Goal: Task Accomplishment & Management: Manage account settings

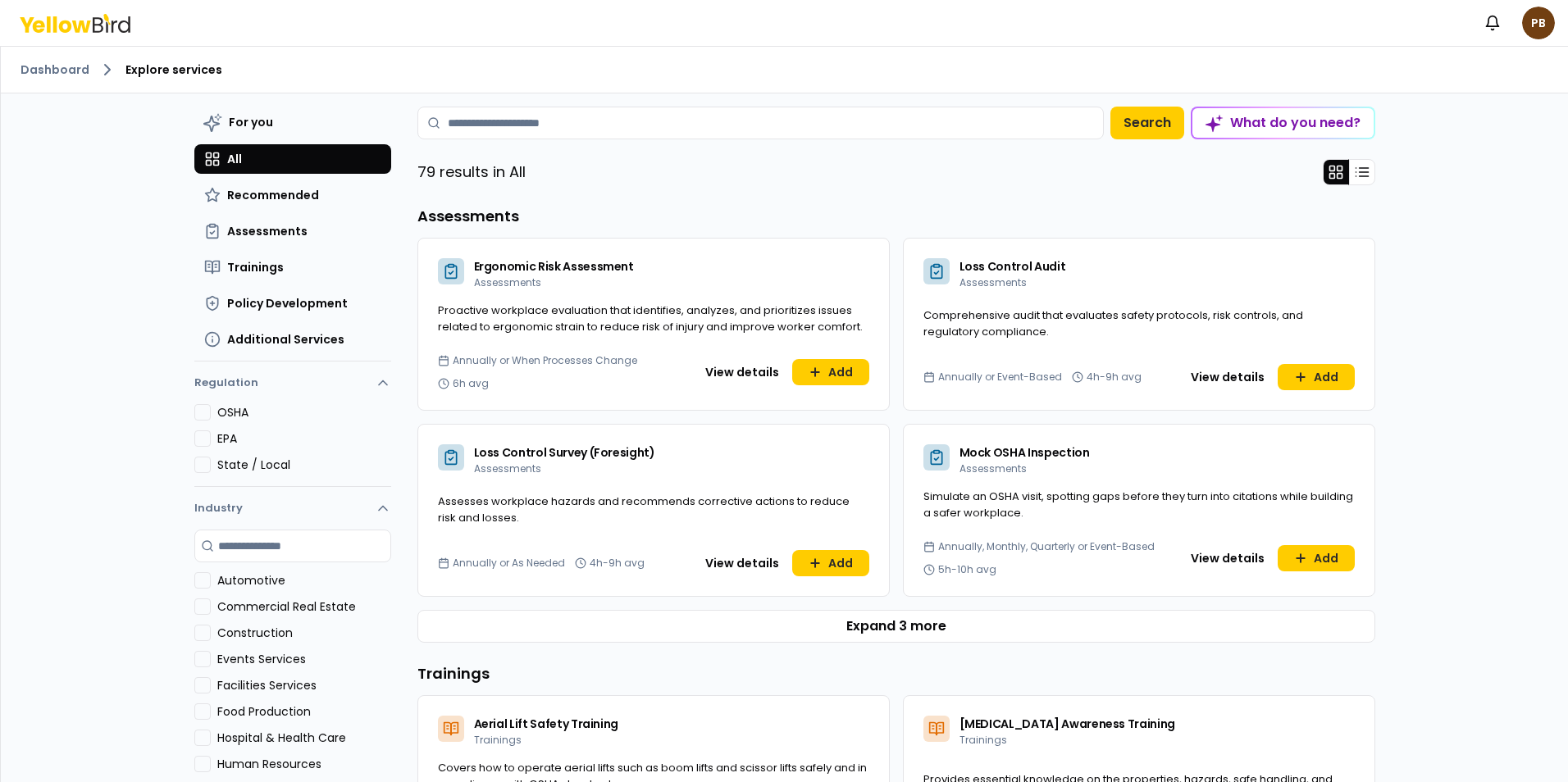
click at [585, 330] on span "Proactive workplace evaluation that identifies, analyzes, and prioritizes issue…" at bounding box center [650, 318] width 425 height 32
click at [747, 366] on button "View details" at bounding box center [742, 372] width 93 height 27
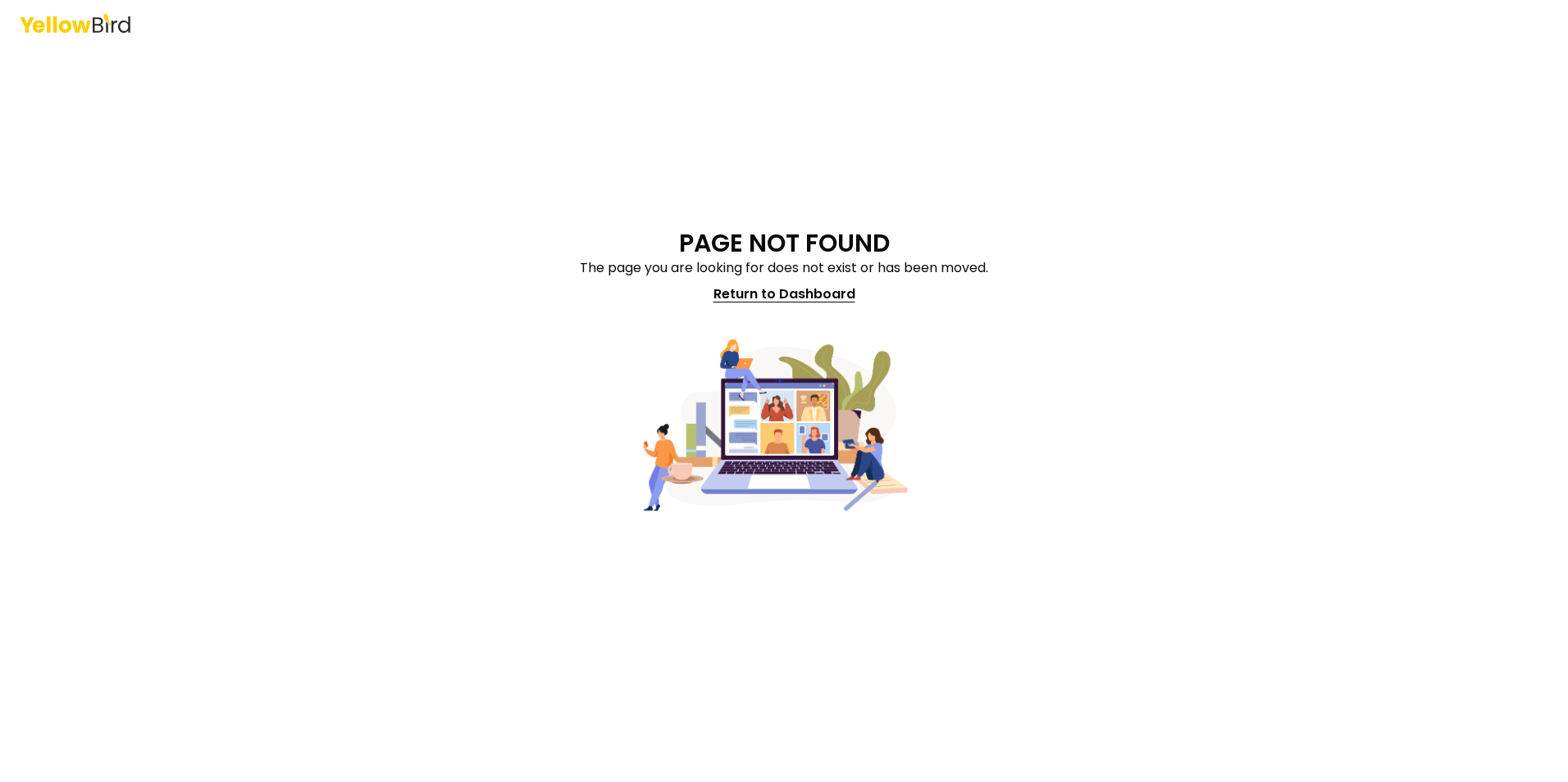
click at [790, 293] on link "Return to Dashboard" at bounding box center [784, 293] width 161 height 32
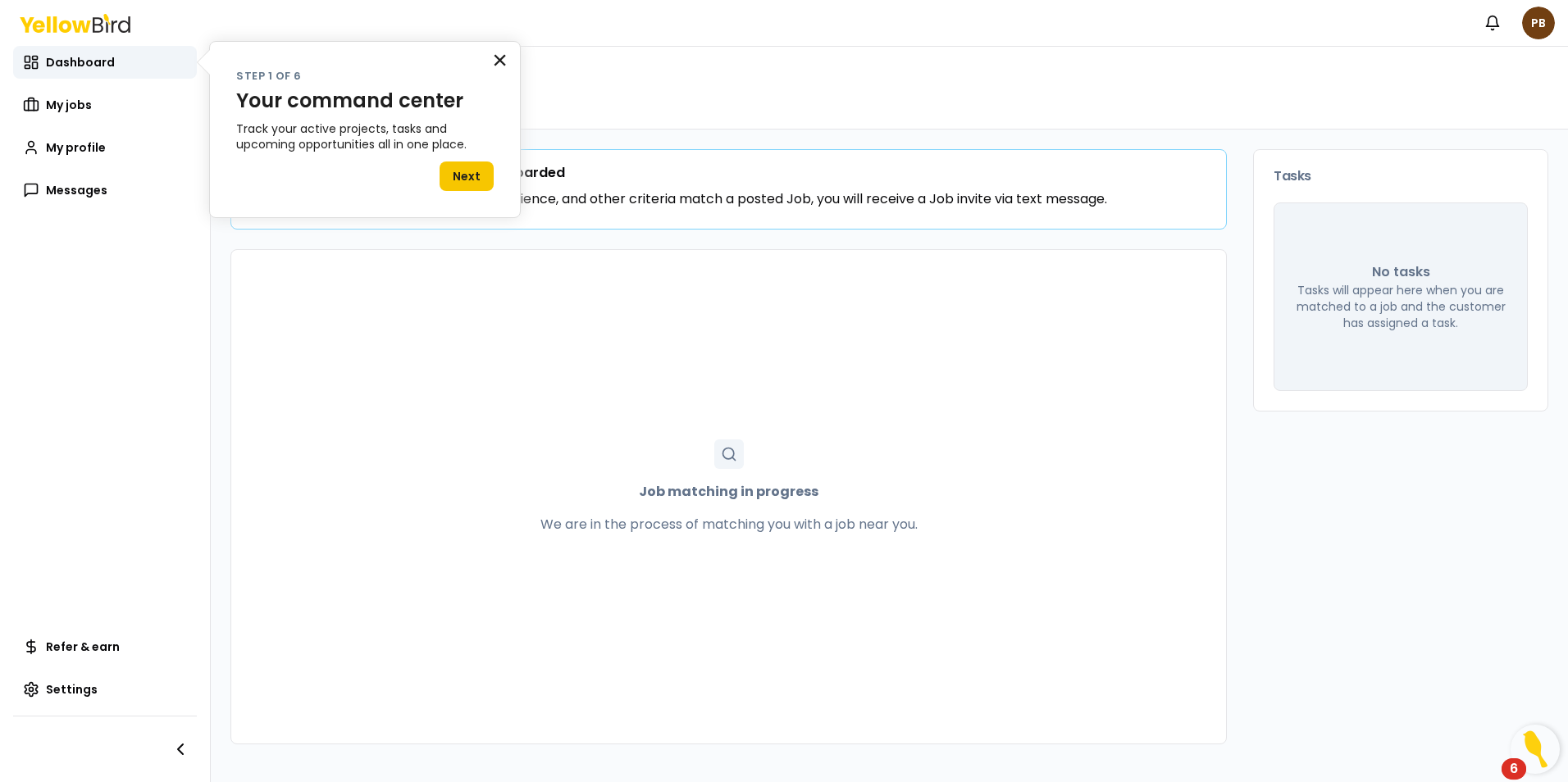
click at [500, 62] on button "×" at bounding box center [500, 60] width 16 height 27
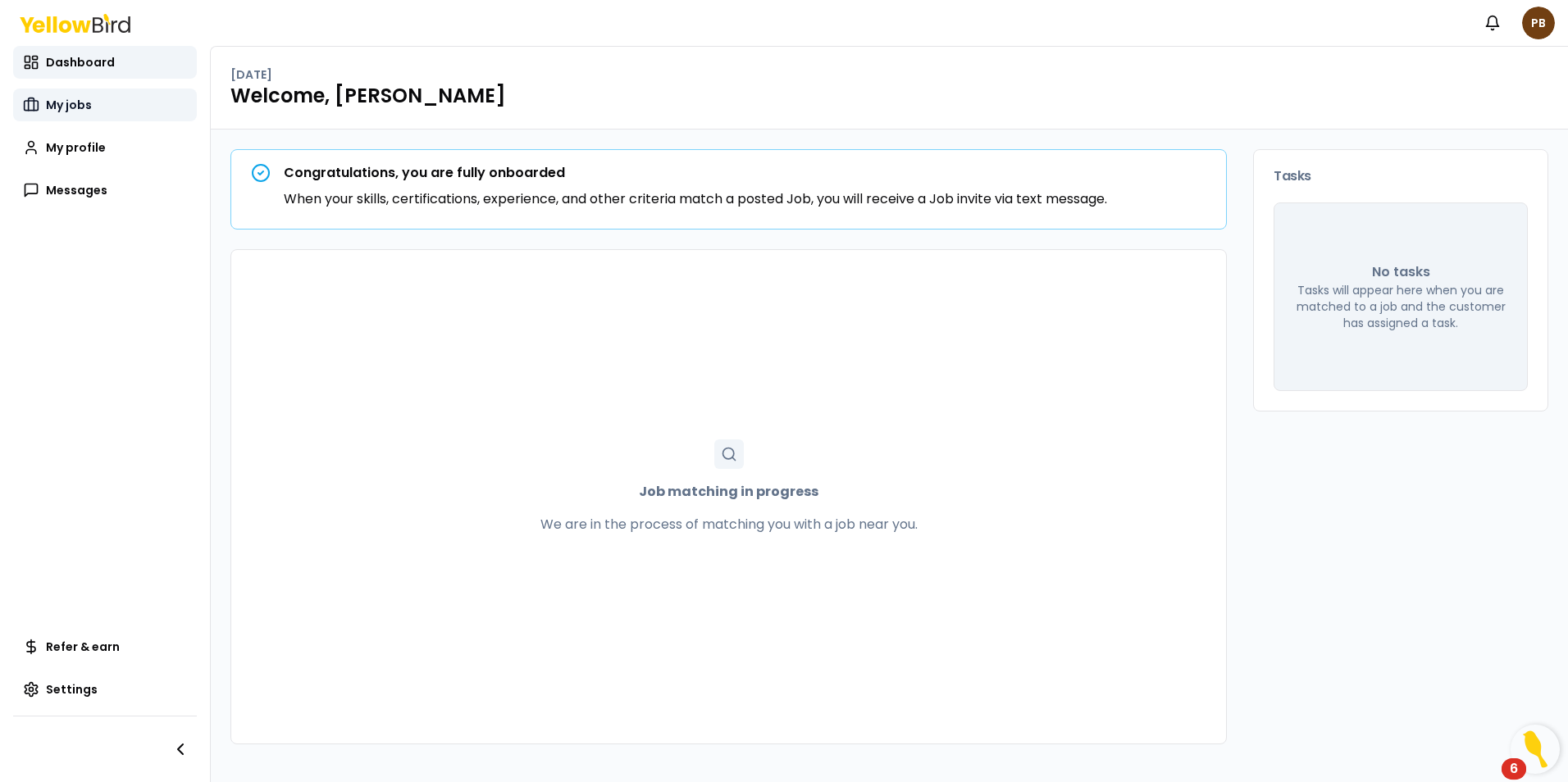
click at [67, 108] on span "My jobs" at bounding box center [68, 105] width 46 height 17
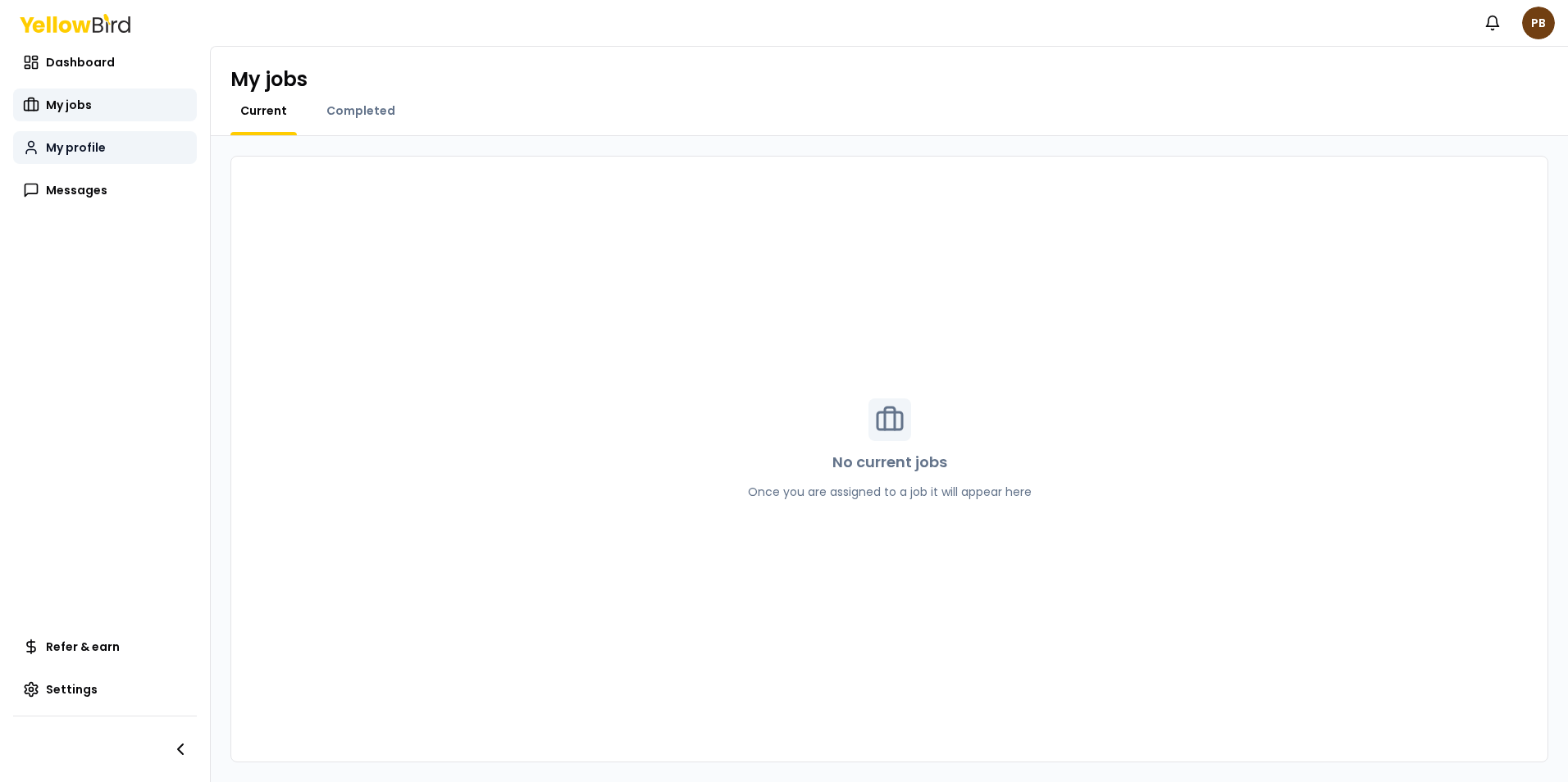
click at [86, 151] on span "My profile" at bounding box center [76, 148] width 60 height 17
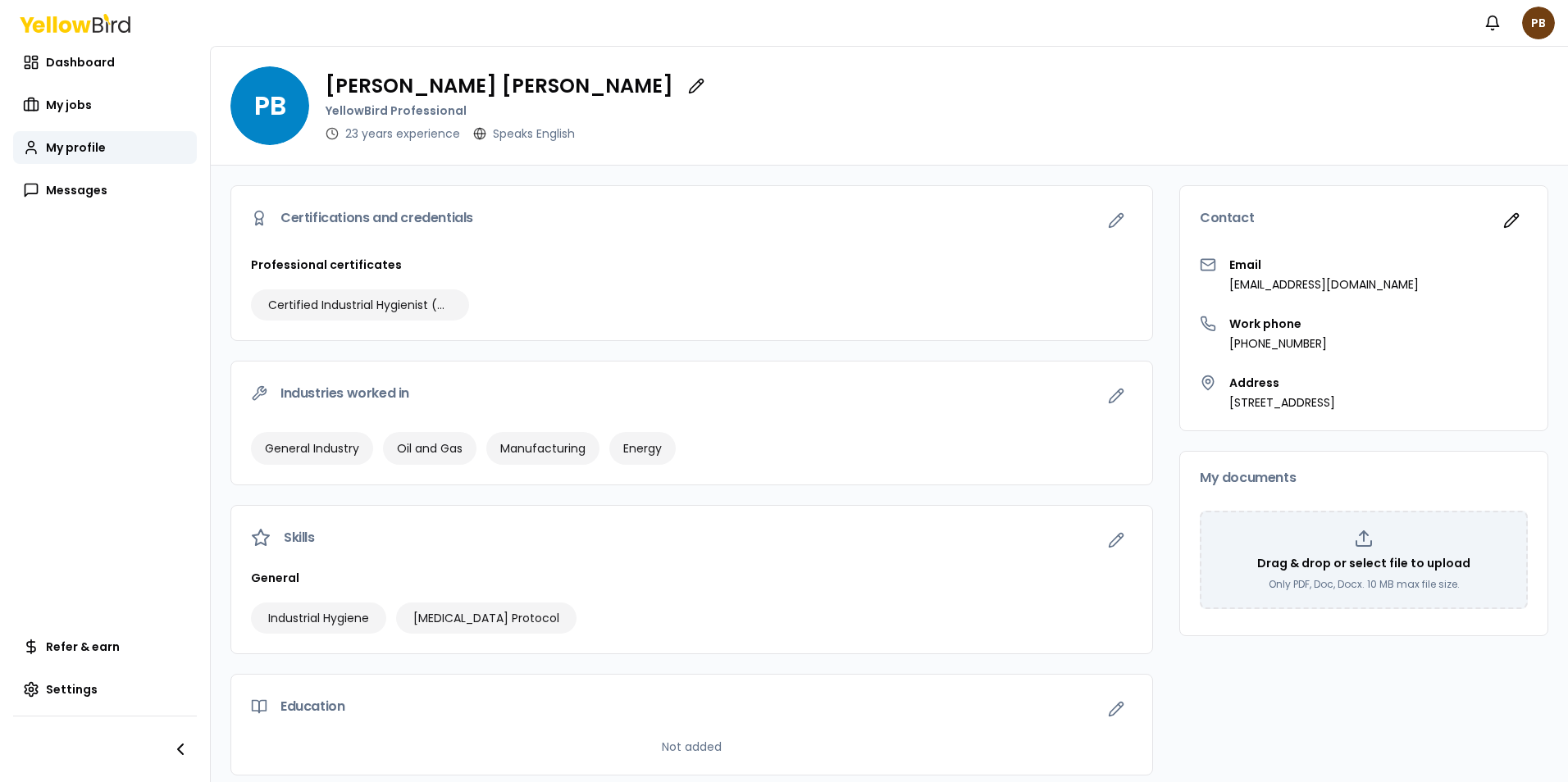
scroll to position [13, 0]
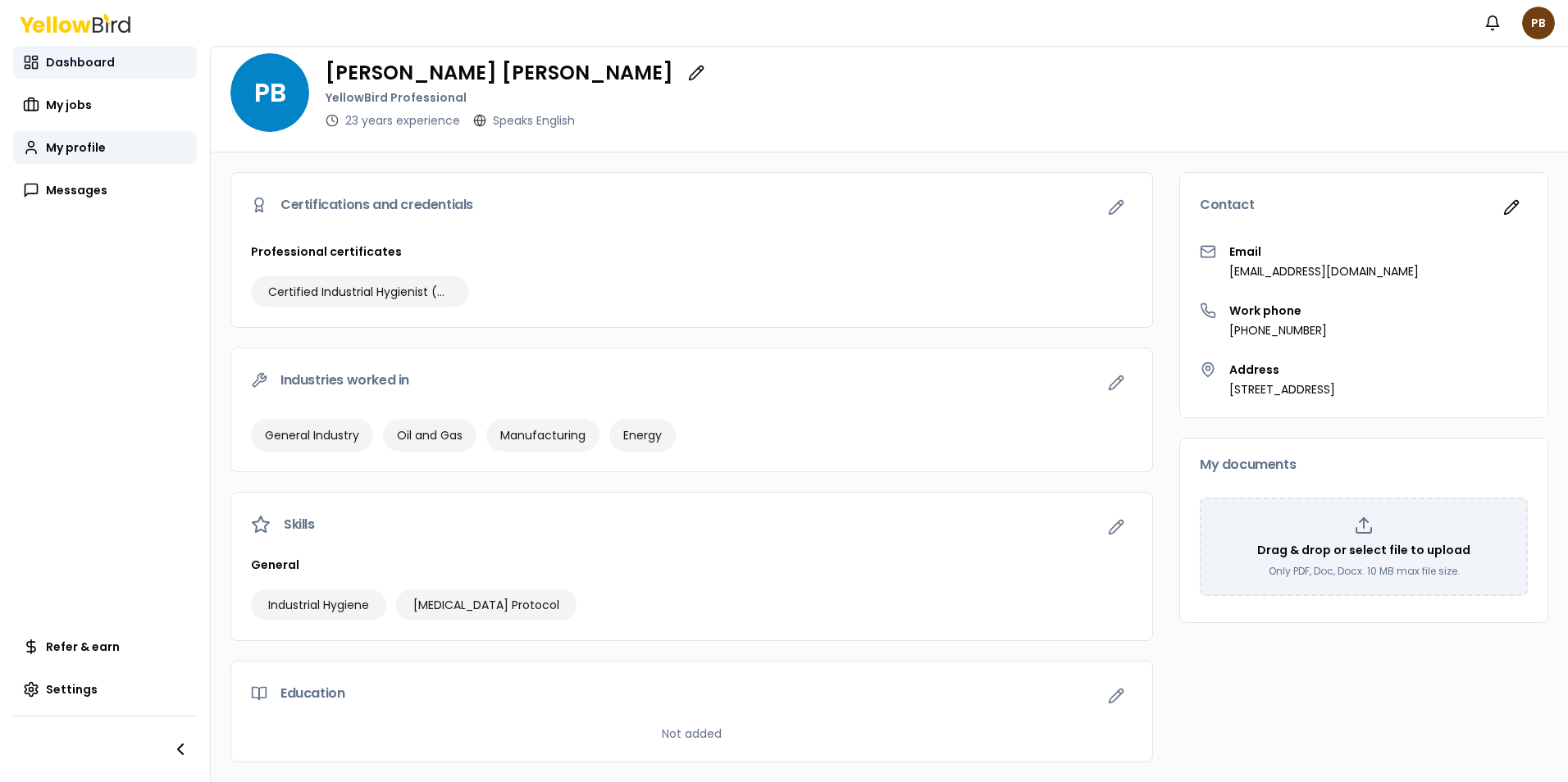
click at [96, 61] on span "Dashboard" at bounding box center [80, 62] width 69 height 17
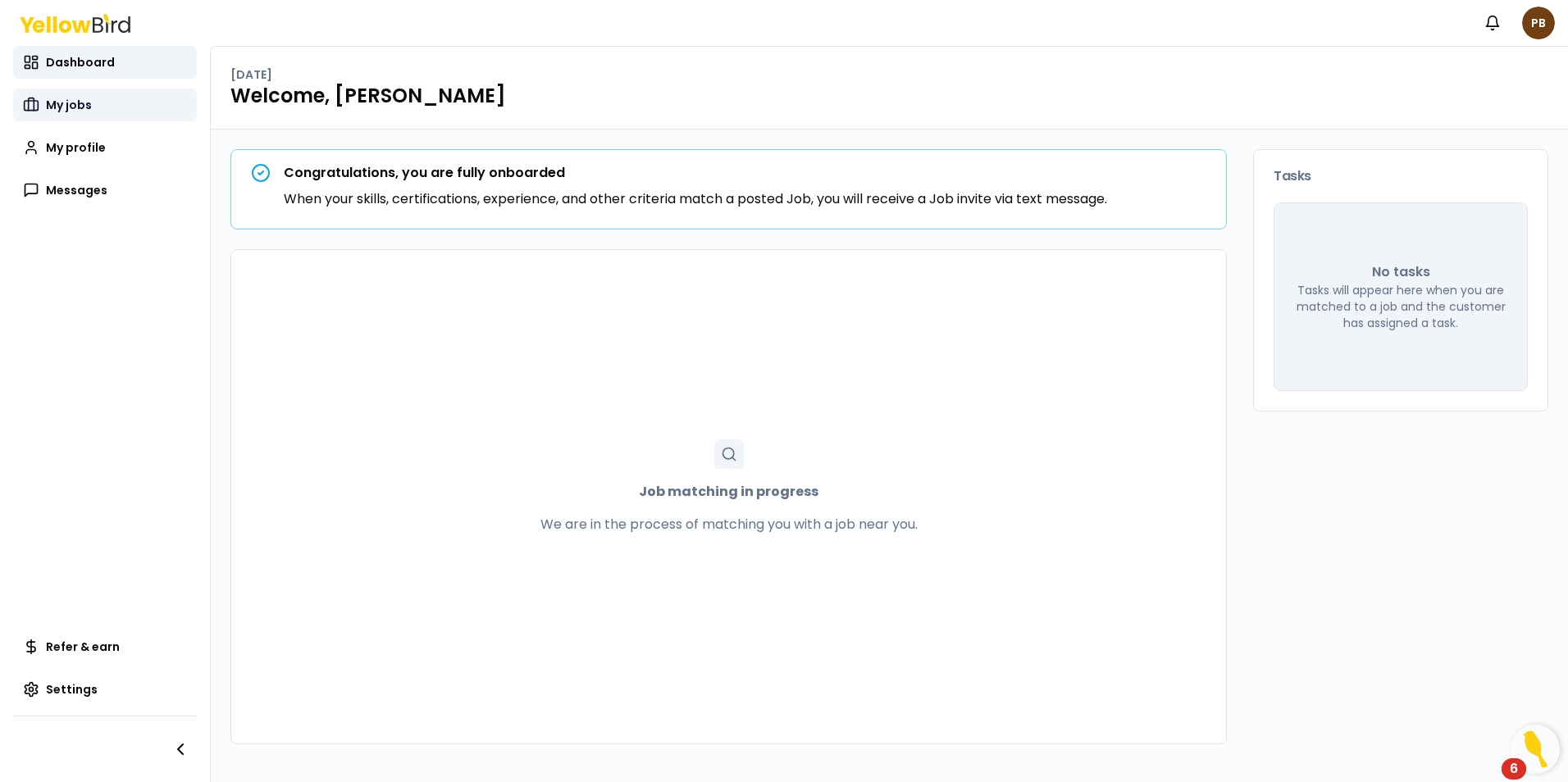
click at [70, 102] on span "My jobs" at bounding box center [68, 105] width 46 height 17
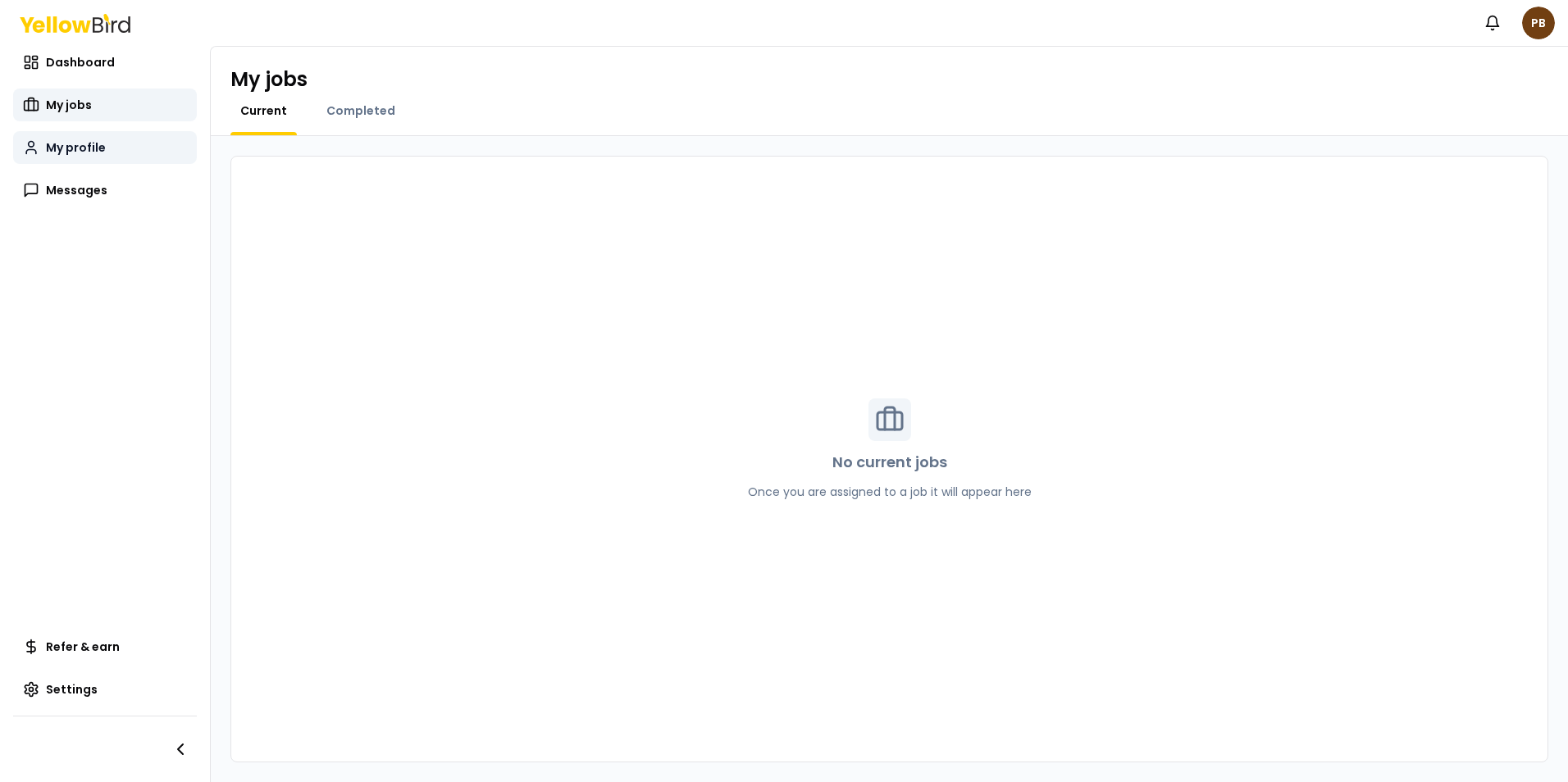
click at [69, 150] on span "My profile" at bounding box center [76, 148] width 60 height 17
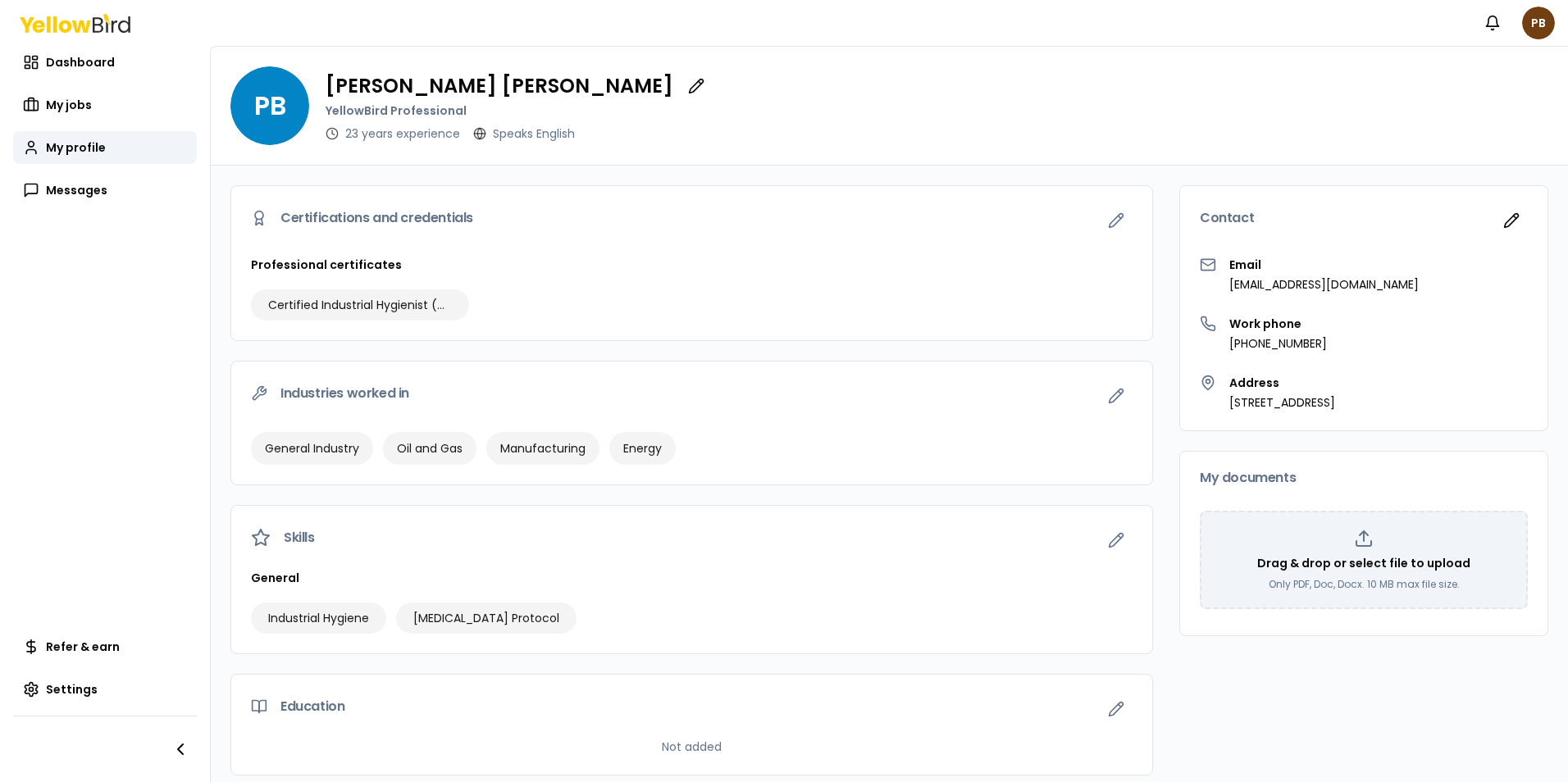
click at [106, 17] on icon at bounding box center [106, 18] width 7 height 11
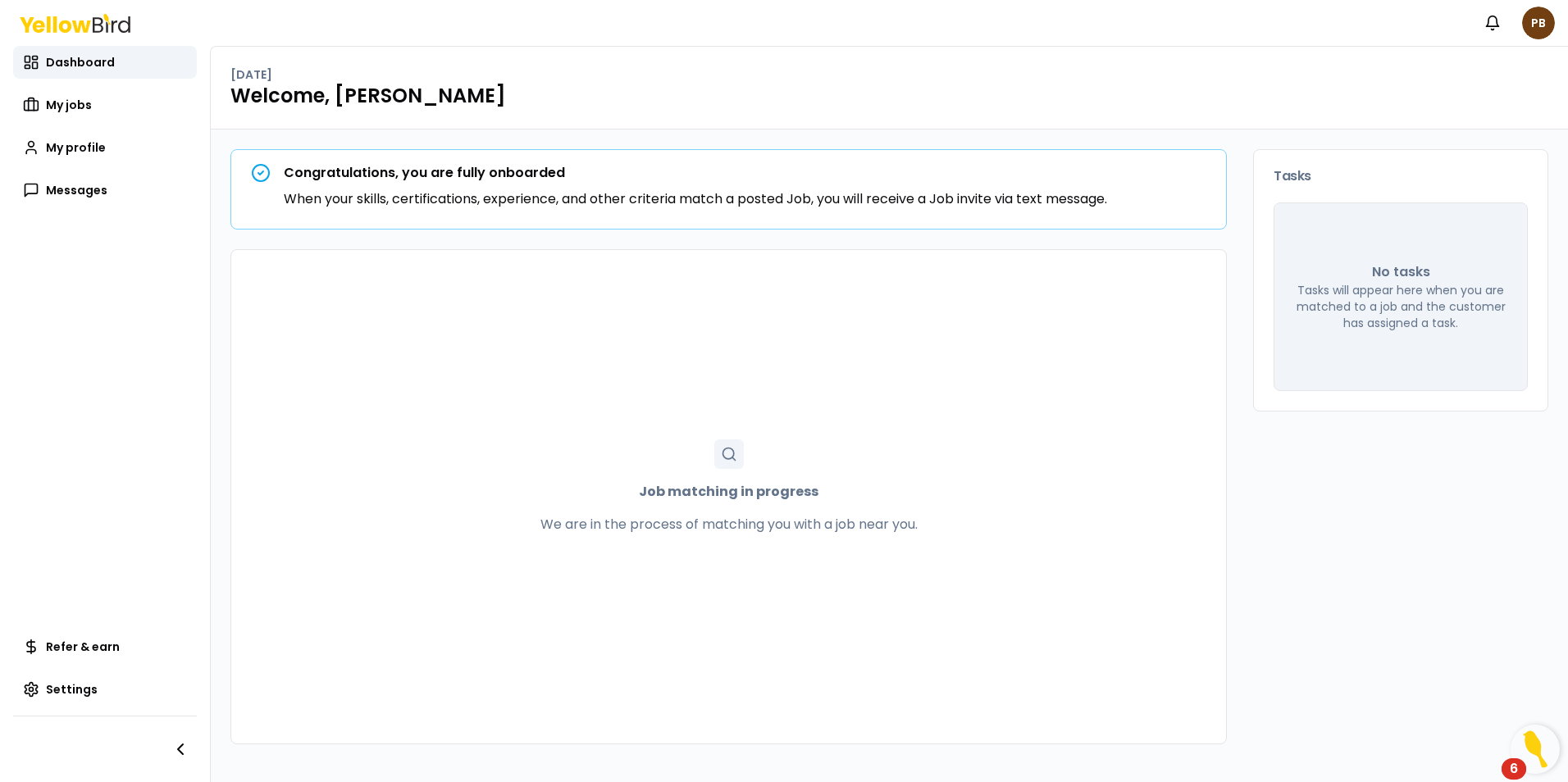
click at [65, 26] on icon at bounding box center [75, 23] width 111 height 19
click at [182, 754] on icon "button" at bounding box center [180, 750] width 5 height 10
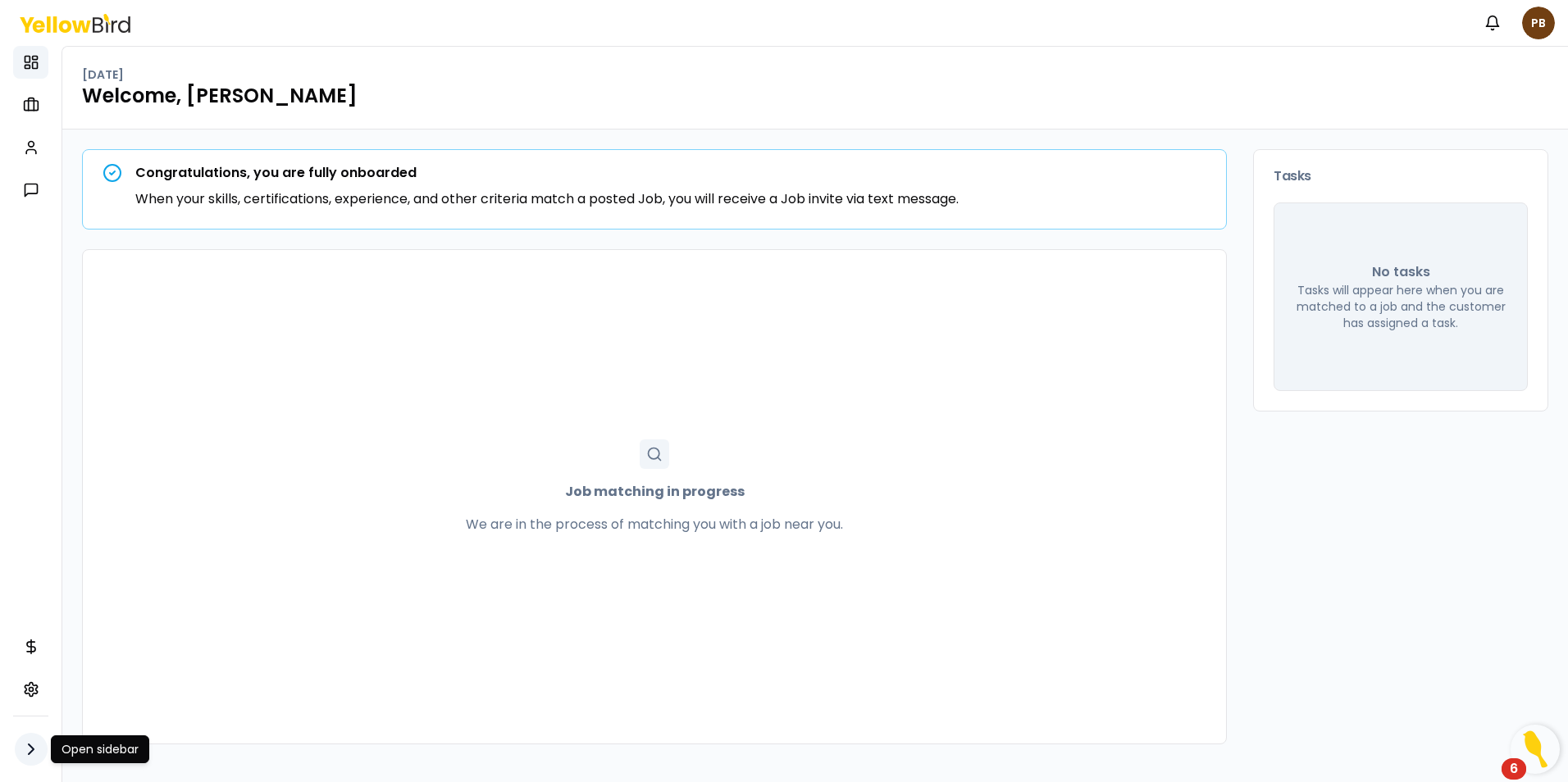
click at [31, 744] on icon "button" at bounding box center [32, 750] width 20 height 20
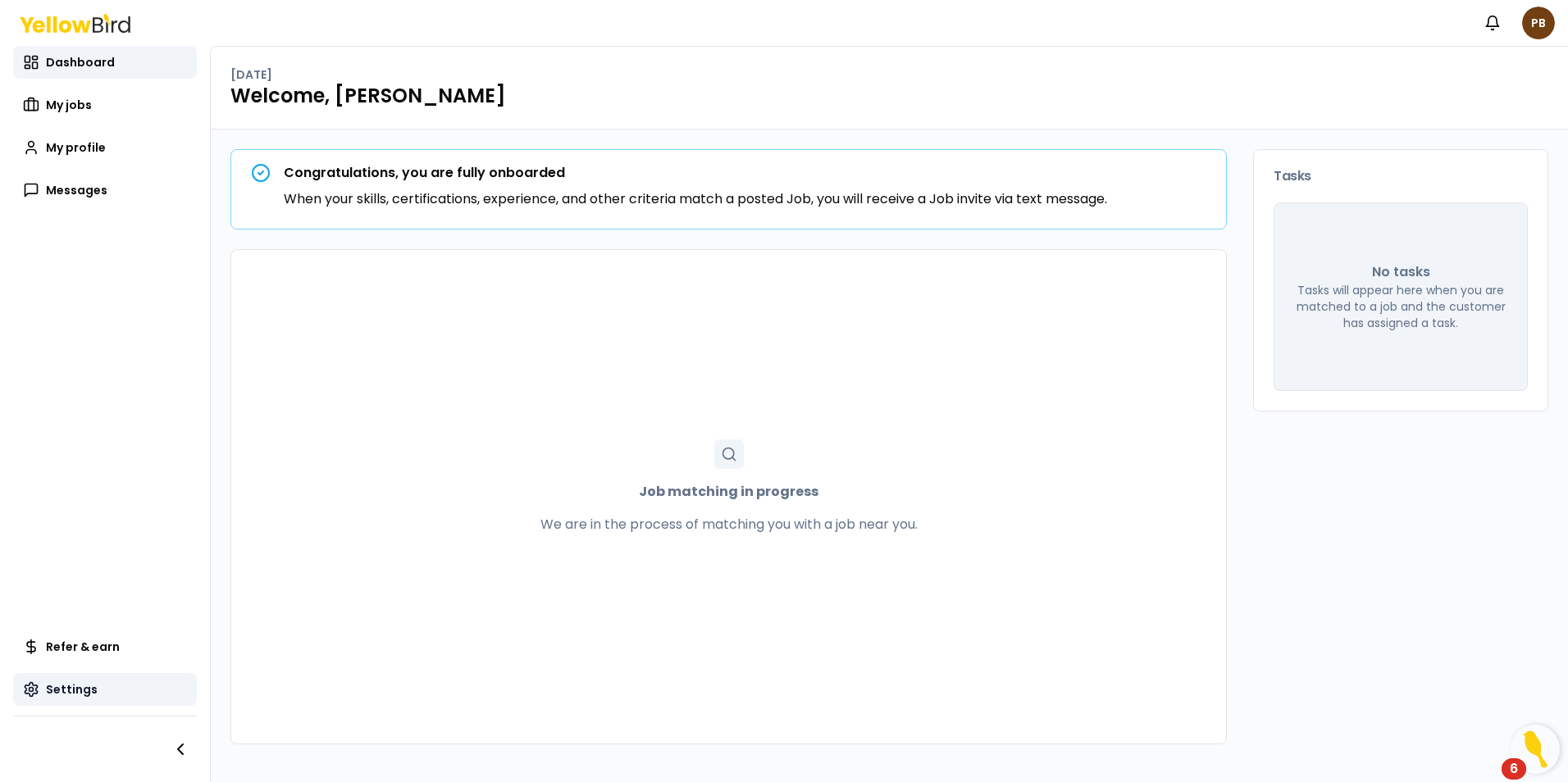
click at [64, 692] on span "Settings" at bounding box center [71, 690] width 52 height 17
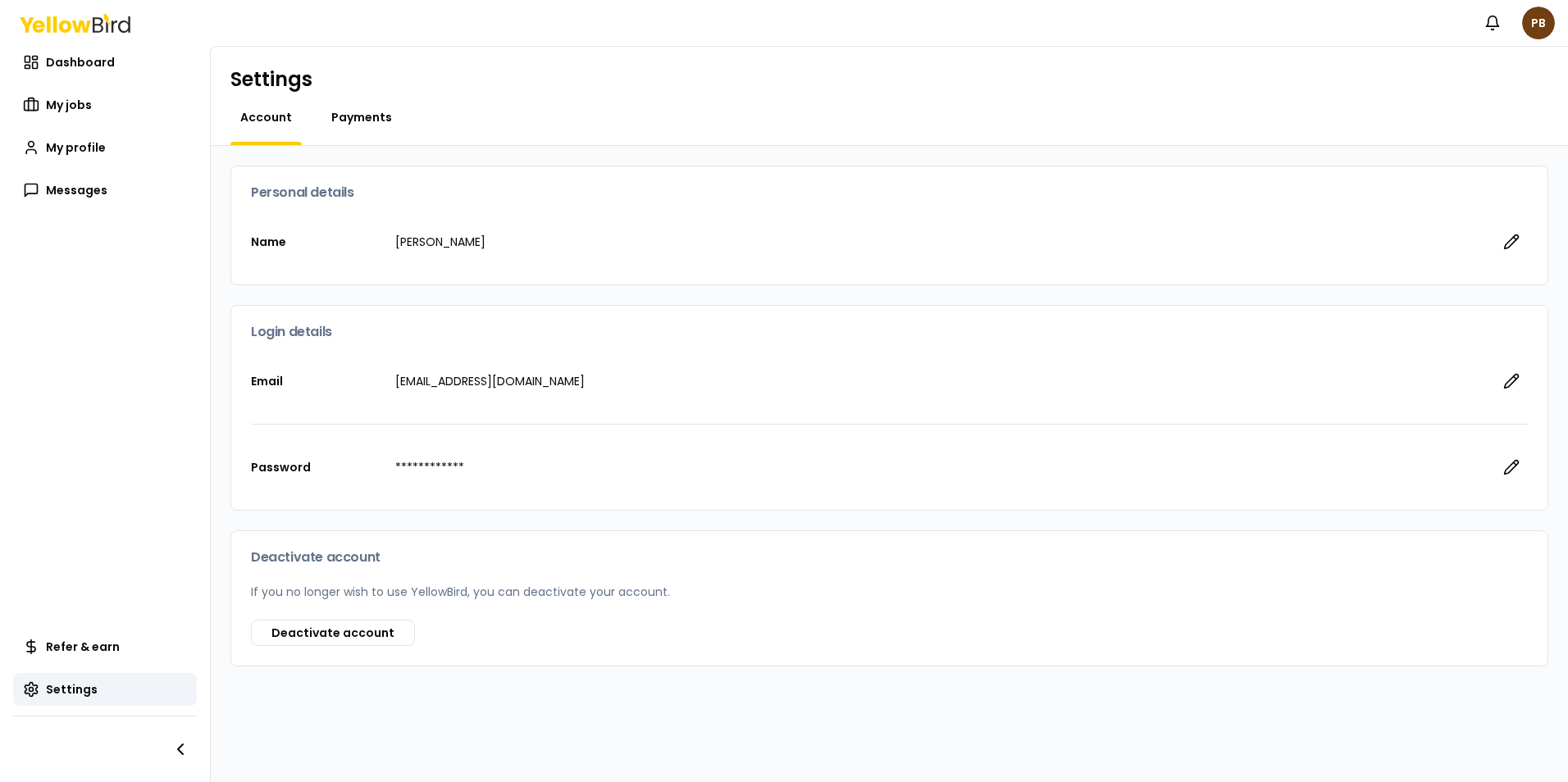
click at [379, 120] on span "Payments" at bounding box center [362, 117] width 61 height 17
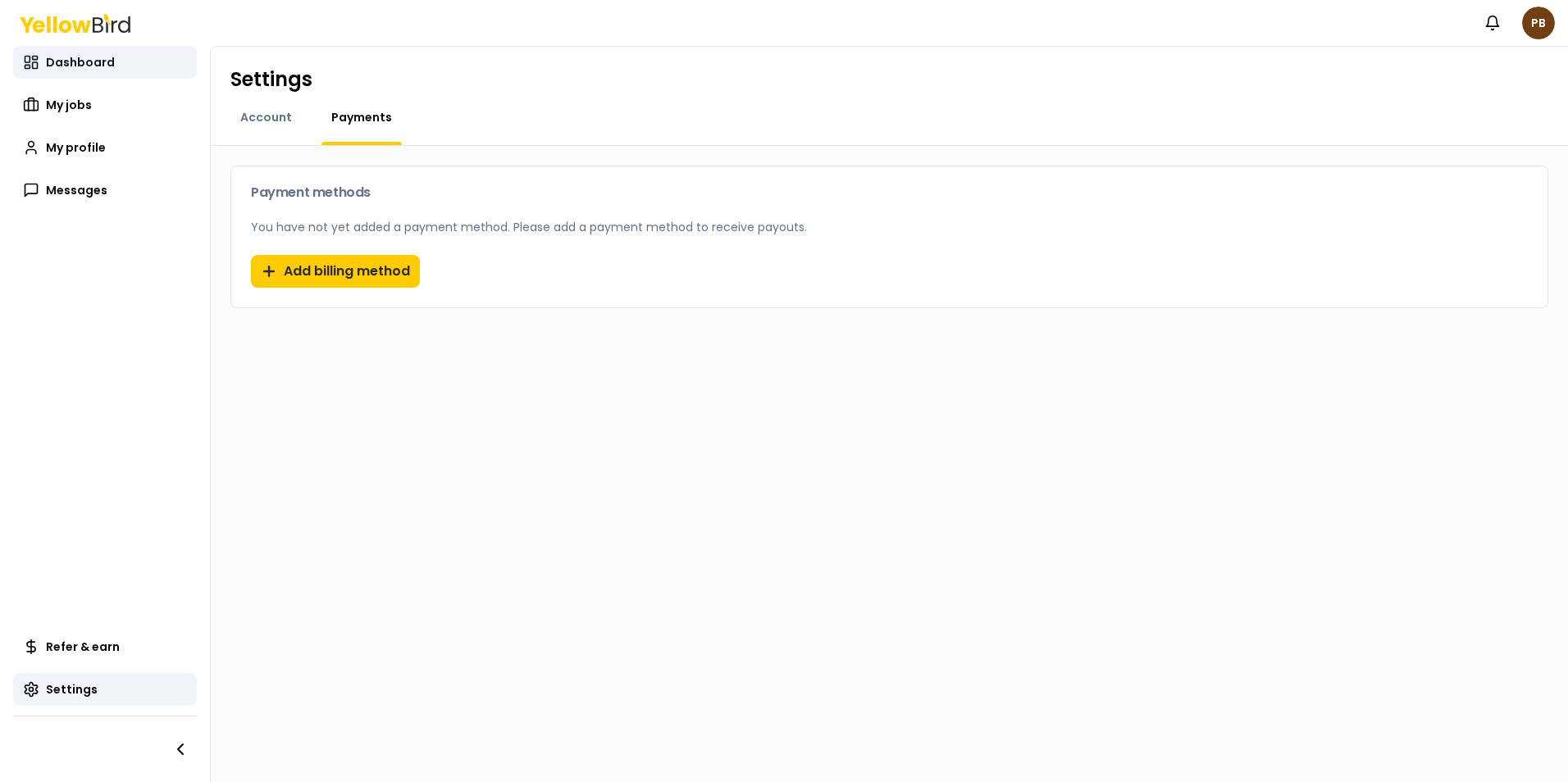
click at [70, 61] on span "Dashboard" at bounding box center [80, 62] width 69 height 17
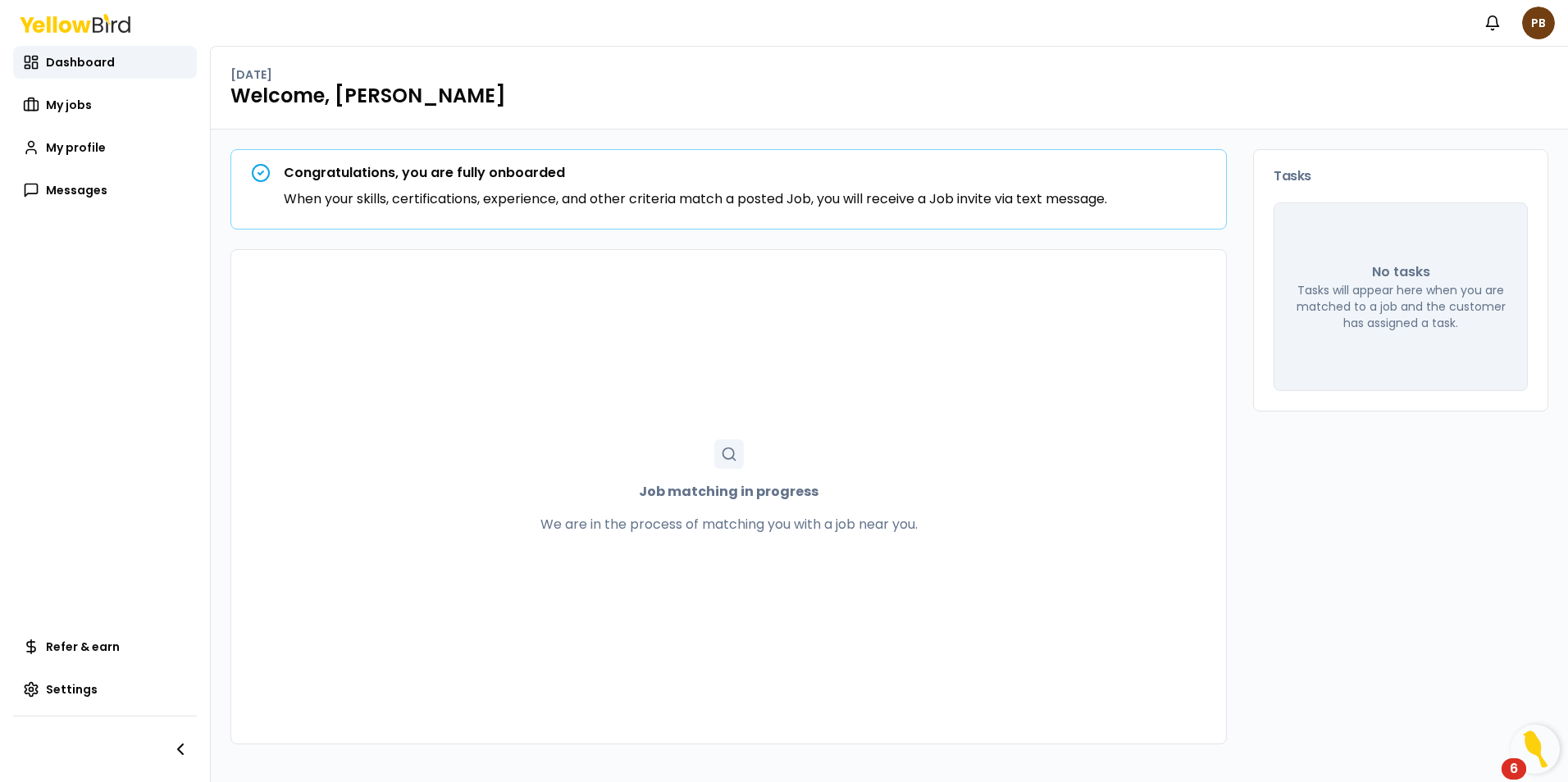
click at [73, 22] on icon at bounding box center [81, 26] width 19 height 12
